Goal: Task Accomplishment & Management: Complete application form

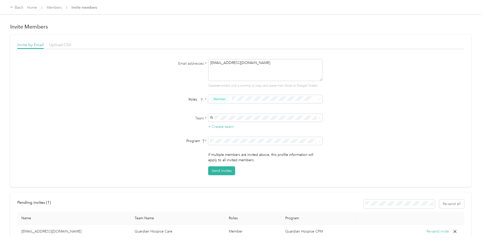
click at [261, 59] on textarea "[EMAIL_ADDRESS][DOMAIN_NAME]" at bounding box center [265, 70] width 114 height 22
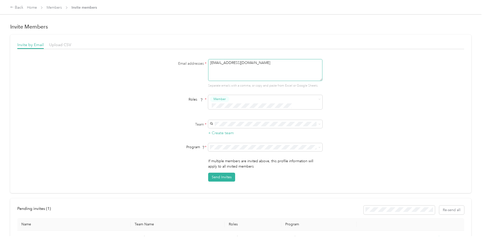
scroll to position [46, 0]
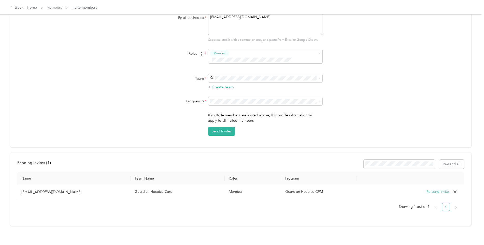
drag, startPoint x: 262, startPoint y: 19, endPoint x: 191, endPoint y: 18, distance: 71.3
click at [191, 18] on div "Email addresses * [EMAIL_ADDRESS][DOMAIN_NAME] Separate emails with a comma, or…" at bounding box center [241, 27] width 196 height 29
type textarea "[EMAIL_ADDRESS][DOMAIN_NAME]"
click at [320, 128] on div "Send Invites" at bounding box center [265, 131] width 114 height 9
click at [243, 82] on div "Guardian Hospice Care [EMAIL_ADDRESS][DOMAIN_NAME] +3 more" at bounding box center [264, 84] width 107 height 12
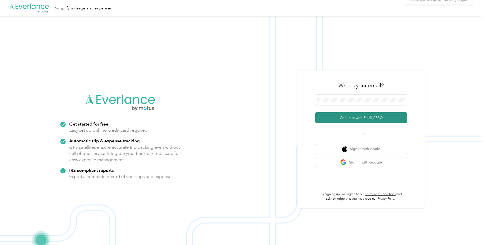
click at [344, 118] on button "Continue with Email / SSO" at bounding box center [361, 117] width 92 height 11
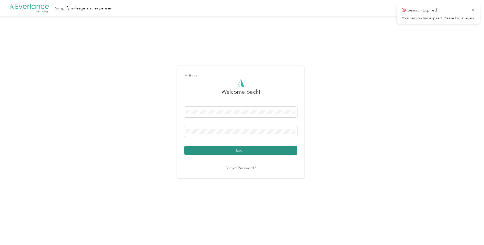
click at [235, 149] on button "Login" at bounding box center [240, 150] width 113 height 9
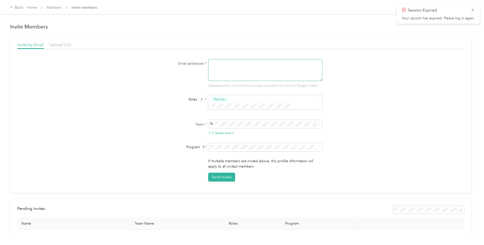
drag, startPoint x: 229, startPoint y: 75, endPoint x: 229, endPoint y: 72, distance: 2.8
click at [229, 72] on textarea at bounding box center [265, 70] width 114 height 22
click at [235, 63] on textarea "alexisreynolds" at bounding box center [265, 70] width 114 height 22
type textarea "[EMAIL_ADDRESS][DOMAIN_NAME]"
click at [224, 128] on span "Guardian Hospice Care" at bounding box center [230, 126] width 38 height 4
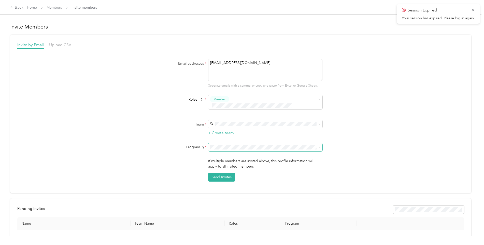
click at [225, 143] on span at bounding box center [265, 147] width 114 height 8
click at [227, 160] on li "Guardian Hospice CPM (CPM)" at bounding box center [264, 158] width 114 height 9
click at [224, 173] on button "Send Invites" at bounding box center [221, 177] width 27 height 9
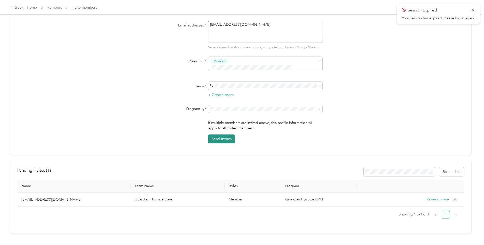
scroll to position [46, 0]
